Goal: Check status: Check status

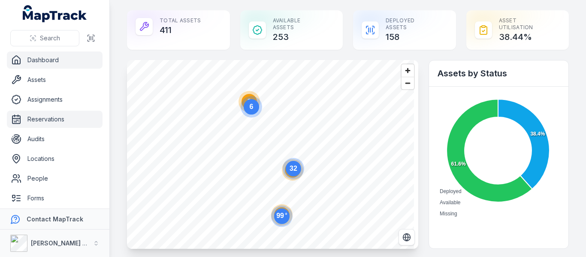
click at [53, 120] on link "Reservations" at bounding box center [55, 119] width 96 height 17
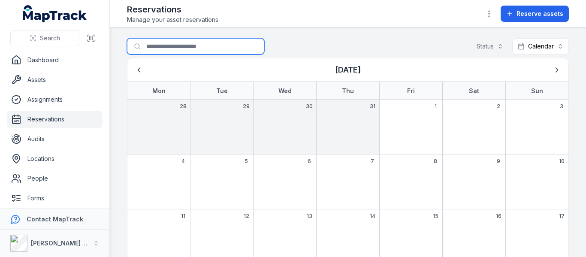
click at [182, 44] on input "Search for reservations" at bounding box center [195, 46] width 137 height 16
type input "*"
click at [181, 45] on input "Search for reservations" at bounding box center [195, 46] width 137 height 16
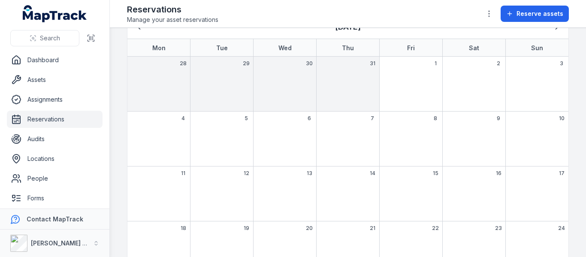
scroll to position [128, 0]
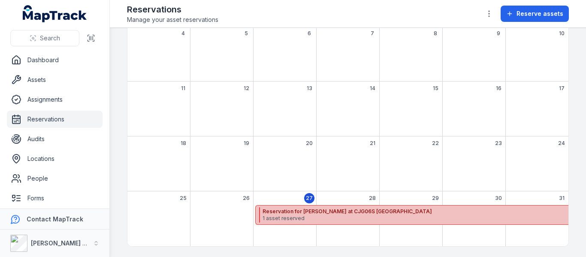
click at [286, 209] on strong "Reservation for [PERSON_NAME] at CJG06S [GEOGRAPHIC_DATA]" at bounding box center [467, 211] width 410 height 7
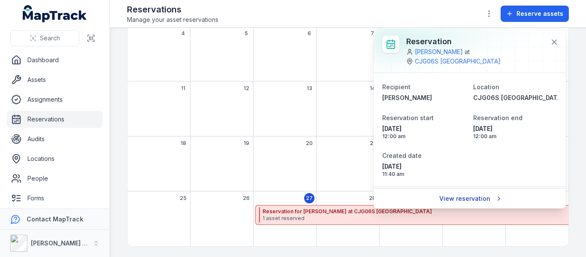
click at [459, 196] on link "View reservation" at bounding box center [470, 198] width 72 height 16
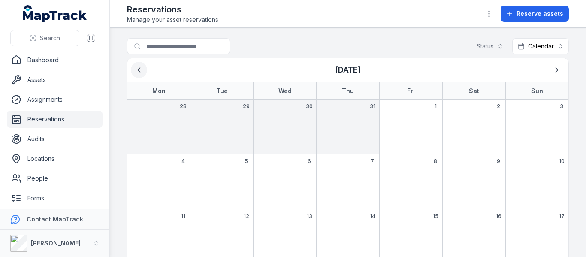
click at [140, 71] on icon "Previous" at bounding box center [139, 70] width 9 height 9
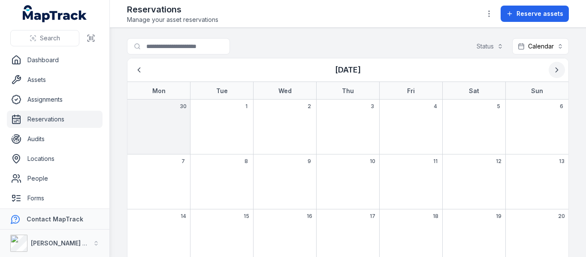
click at [555, 72] on button "Next" at bounding box center [557, 70] width 16 height 16
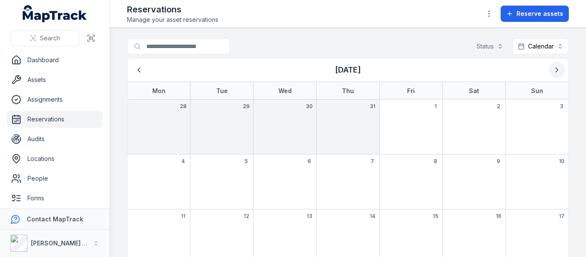
click at [552, 71] on icon "Next" at bounding box center [556, 70] width 9 height 9
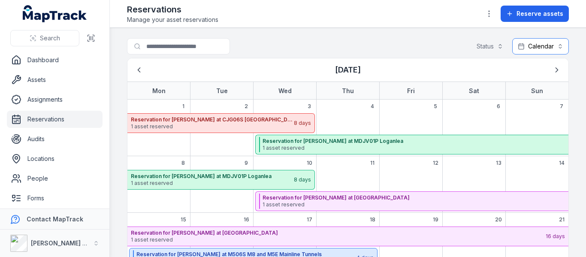
click at [553, 48] on button "Calendar ********" at bounding box center [540, 46] width 57 height 16
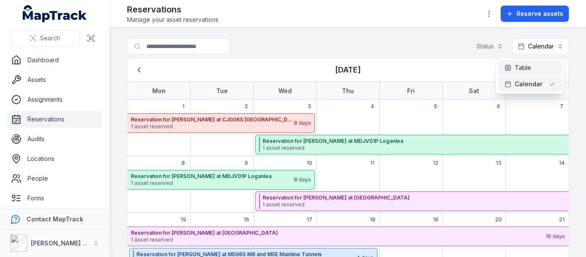
click at [519, 66] on span "Table" at bounding box center [523, 67] width 16 height 9
